Goal: Task Accomplishment & Management: Manage account settings

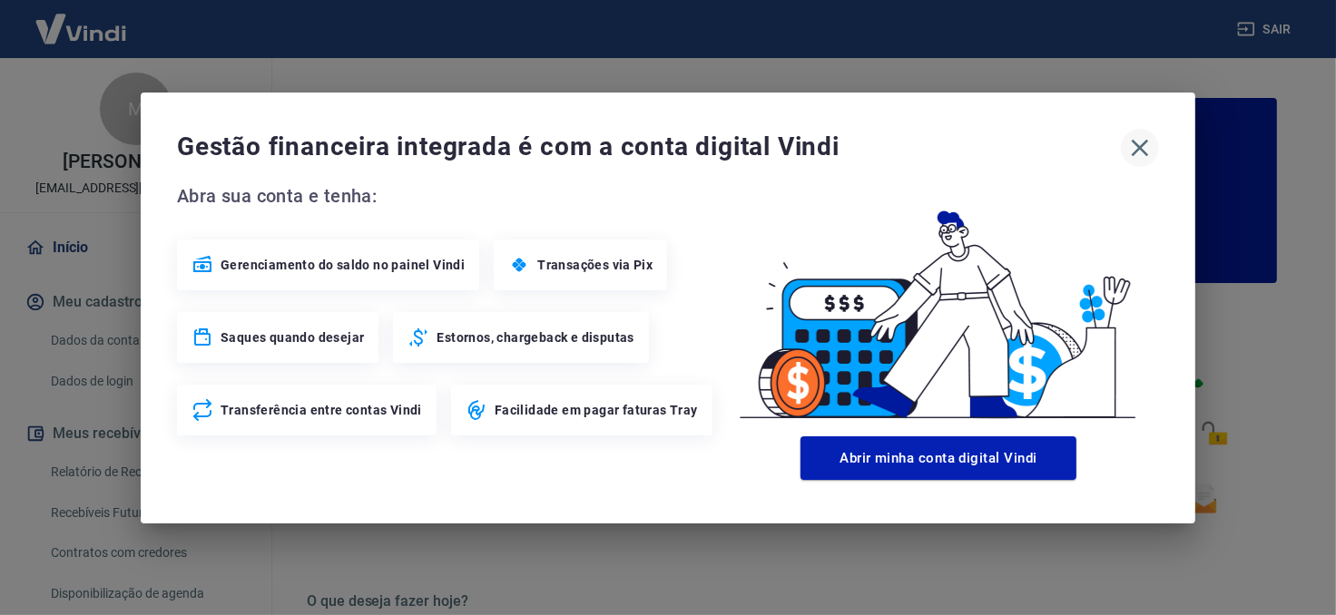
click at [1144, 141] on icon "button" at bounding box center [1140, 147] width 29 height 29
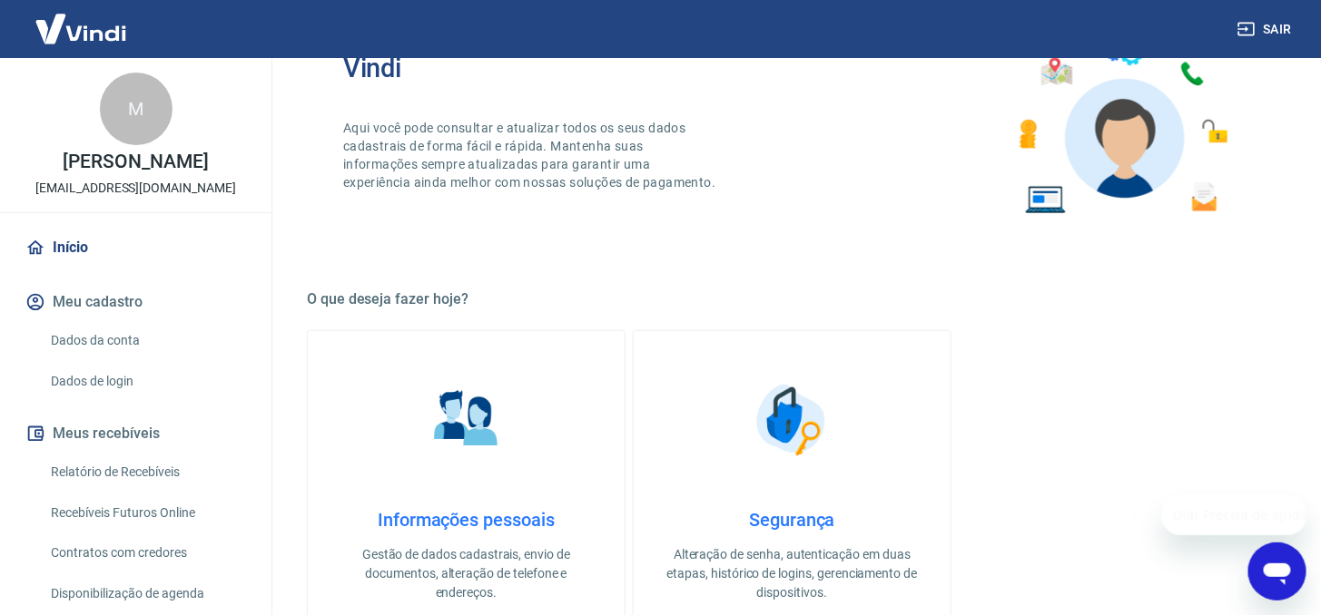
click at [66, 268] on link "Início" at bounding box center [136, 248] width 228 height 40
click at [123, 116] on div "M" at bounding box center [136, 109] width 73 height 73
click at [60, 33] on img at bounding box center [81, 28] width 118 height 55
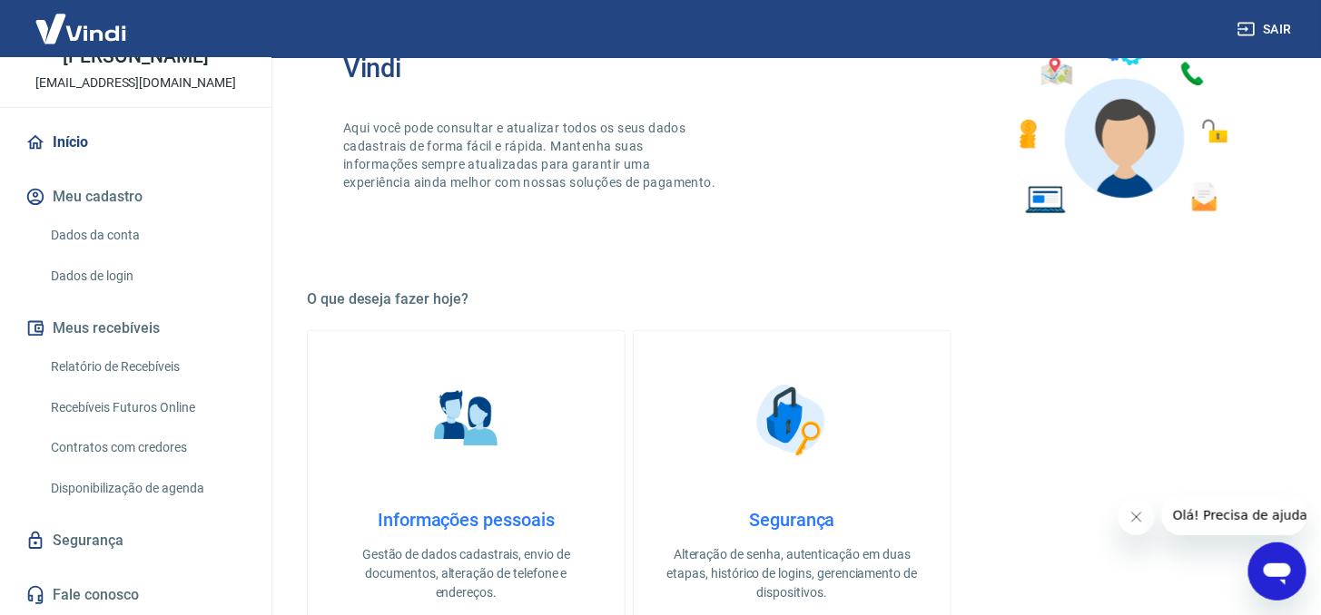
scroll to position [123, 0]
click at [182, 454] on link "Contratos com credores" at bounding box center [147, 447] width 206 height 37
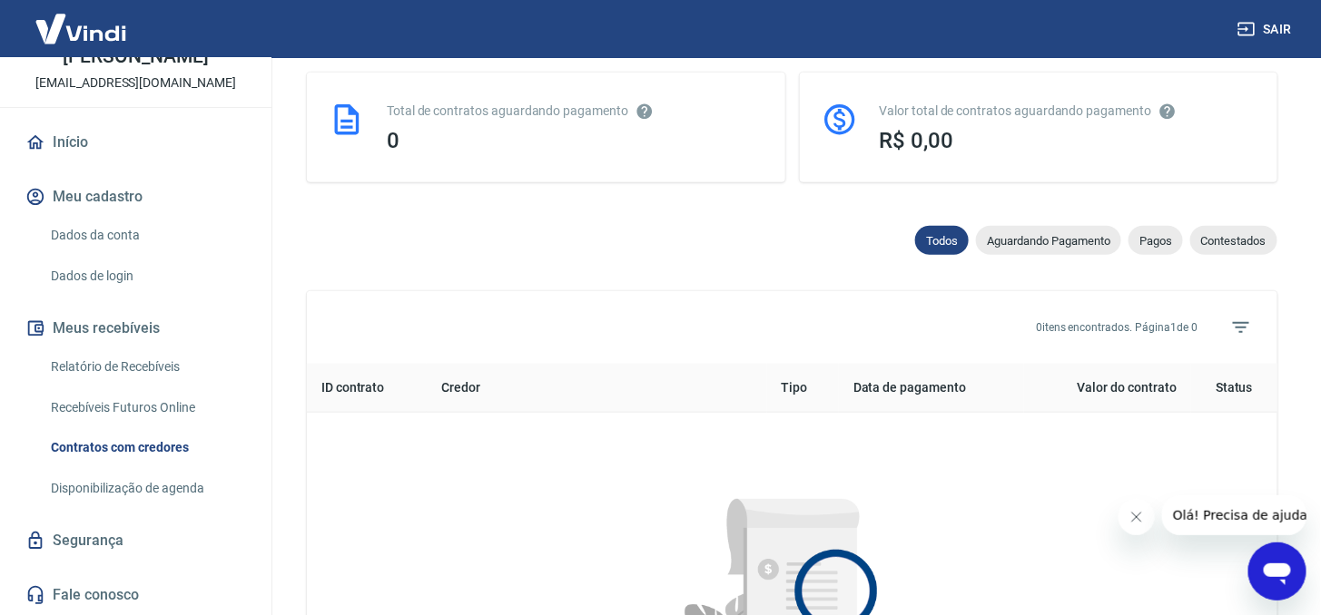
scroll to position [862, 0]
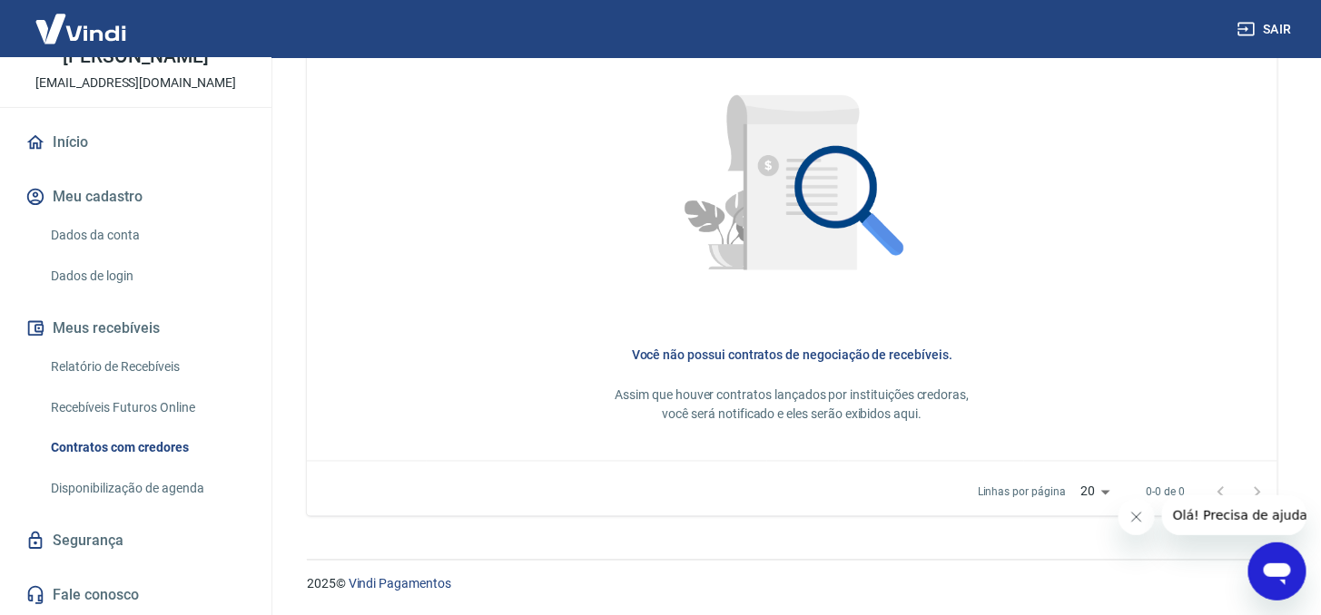
click at [1135, 517] on icon "Fechar mensagem da empresa" at bounding box center [1135, 516] width 15 height 15
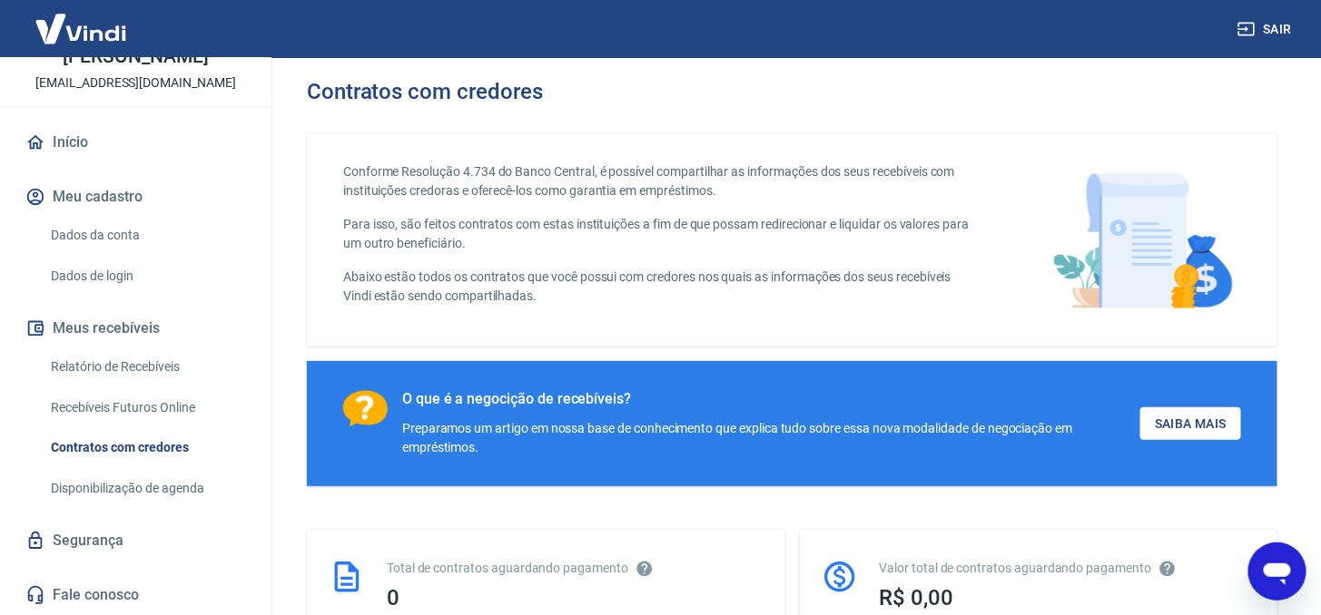
scroll to position [0, 0]
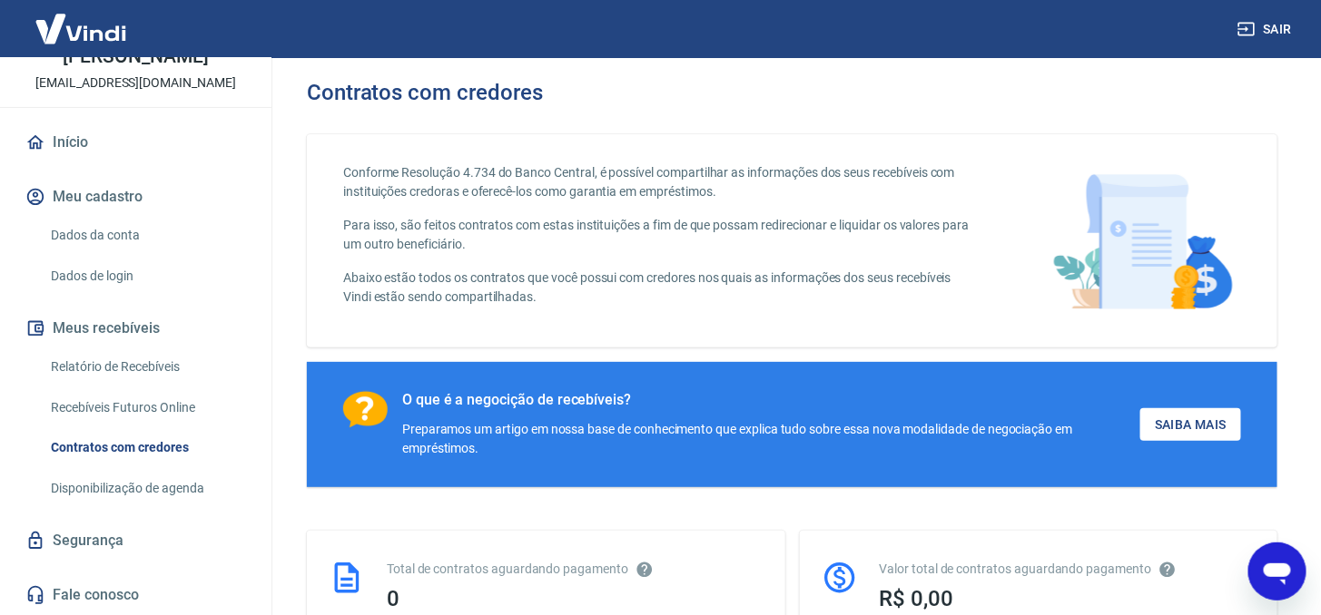
click at [252, 256] on div "Início Meu cadastro Dados da conta Dados de login Meus recebíveis Relatório de …" at bounding box center [135, 369] width 271 height 493
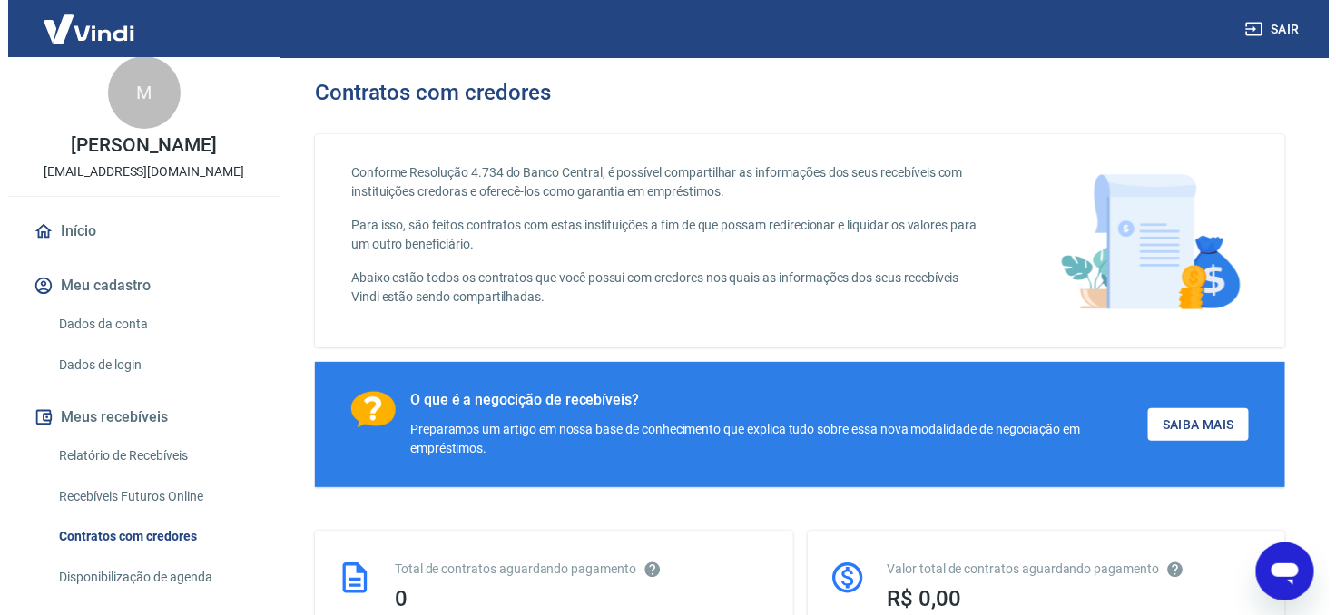
scroll to position [123, 0]
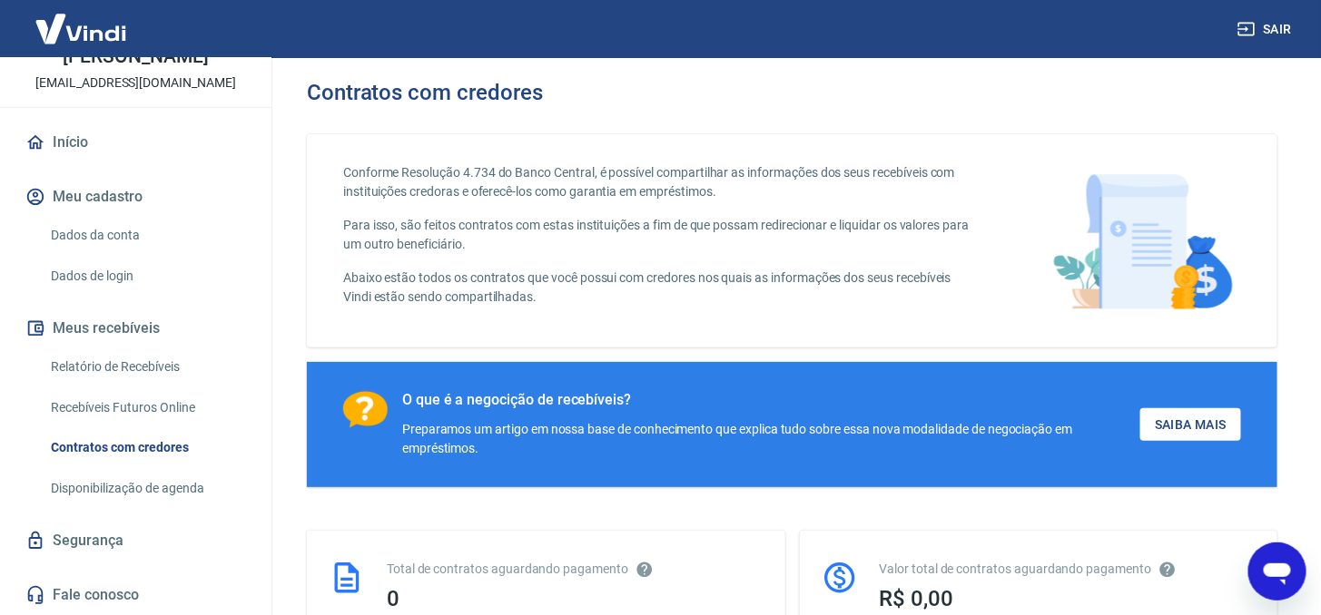
click at [116, 372] on link "Relatório de Recebíveis" at bounding box center [147, 367] width 206 height 37
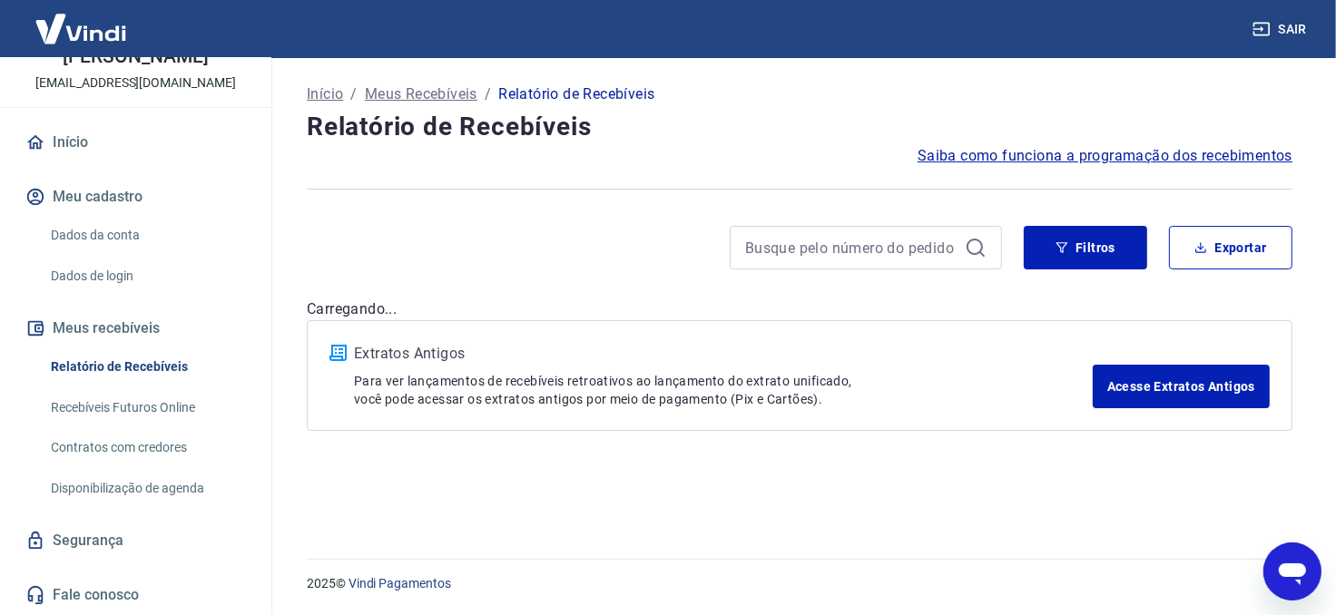
click at [1309, 25] on div "Sair" at bounding box center [668, 29] width 1336 height 58
